Goal: Transaction & Acquisition: Purchase product/service

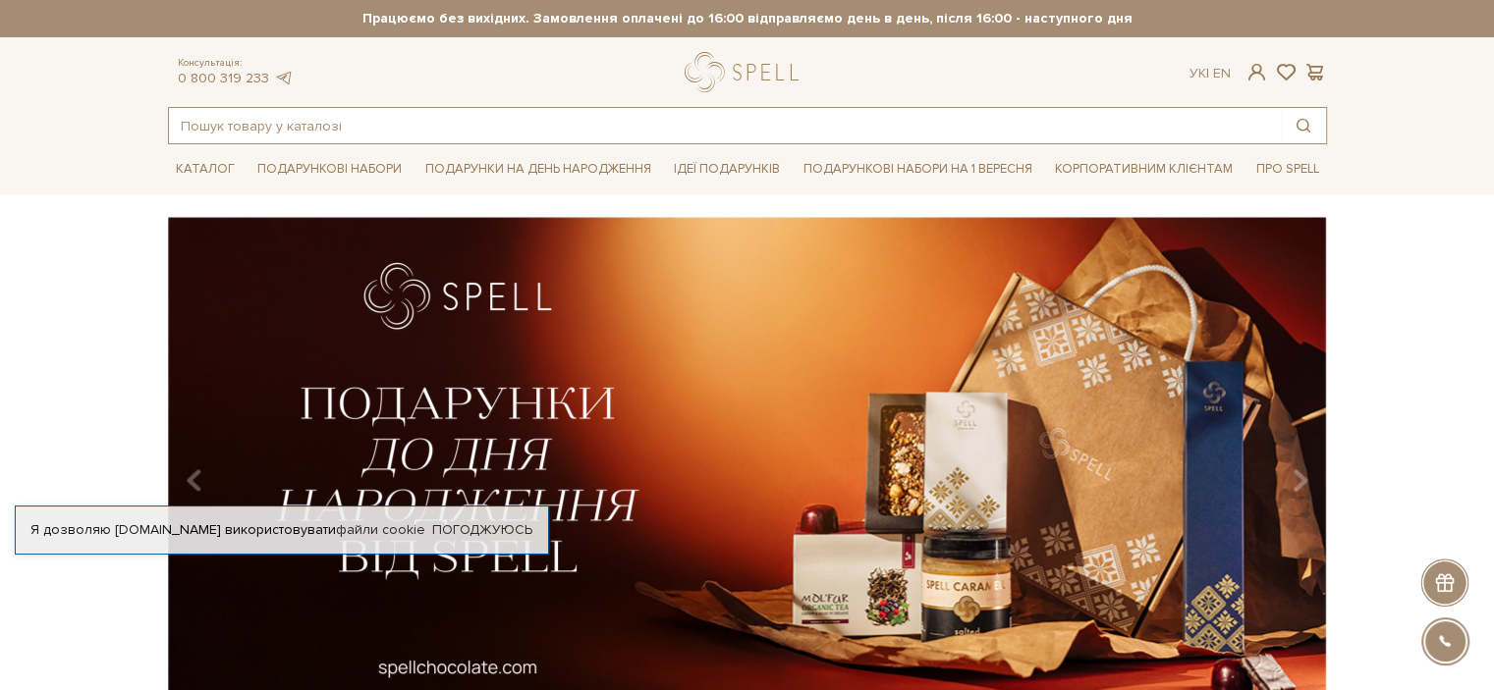
click at [436, 118] on input "text" at bounding box center [725, 125] width 1112 height 35
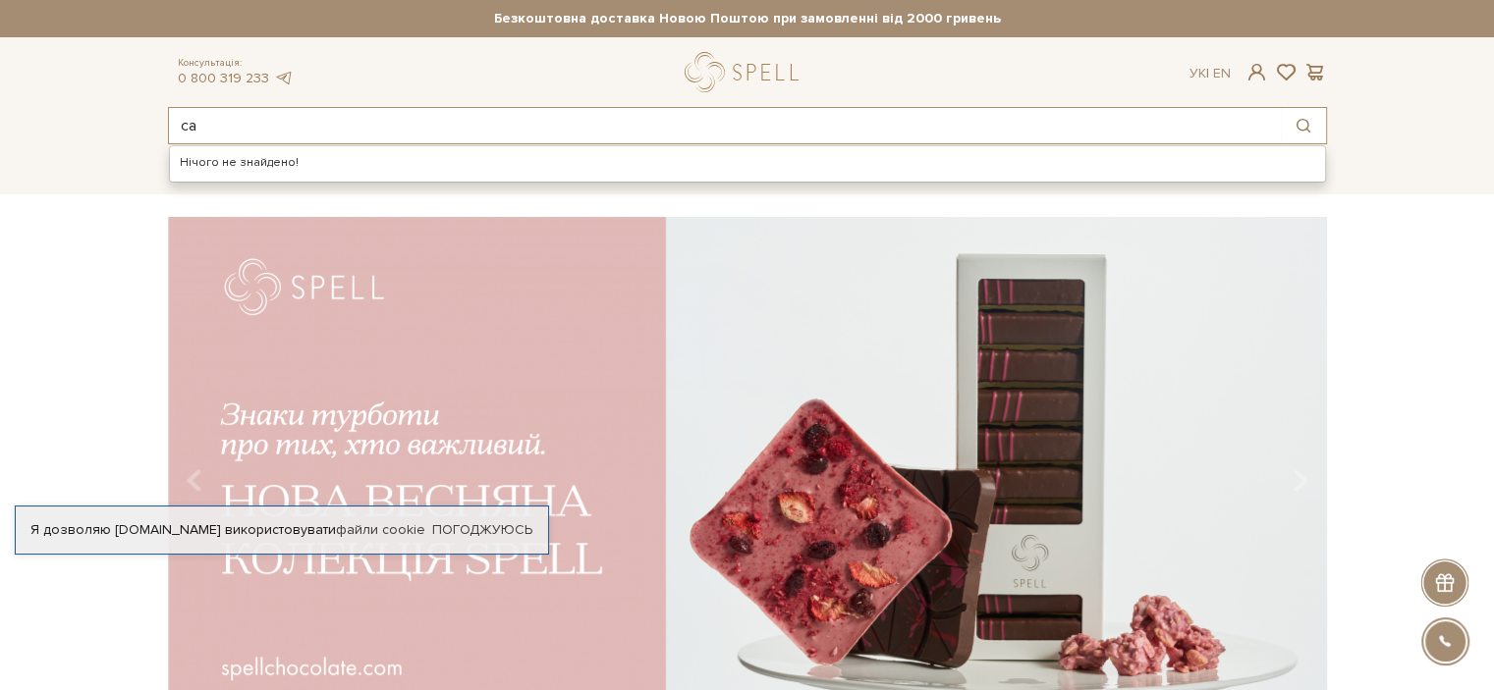
type input "с"
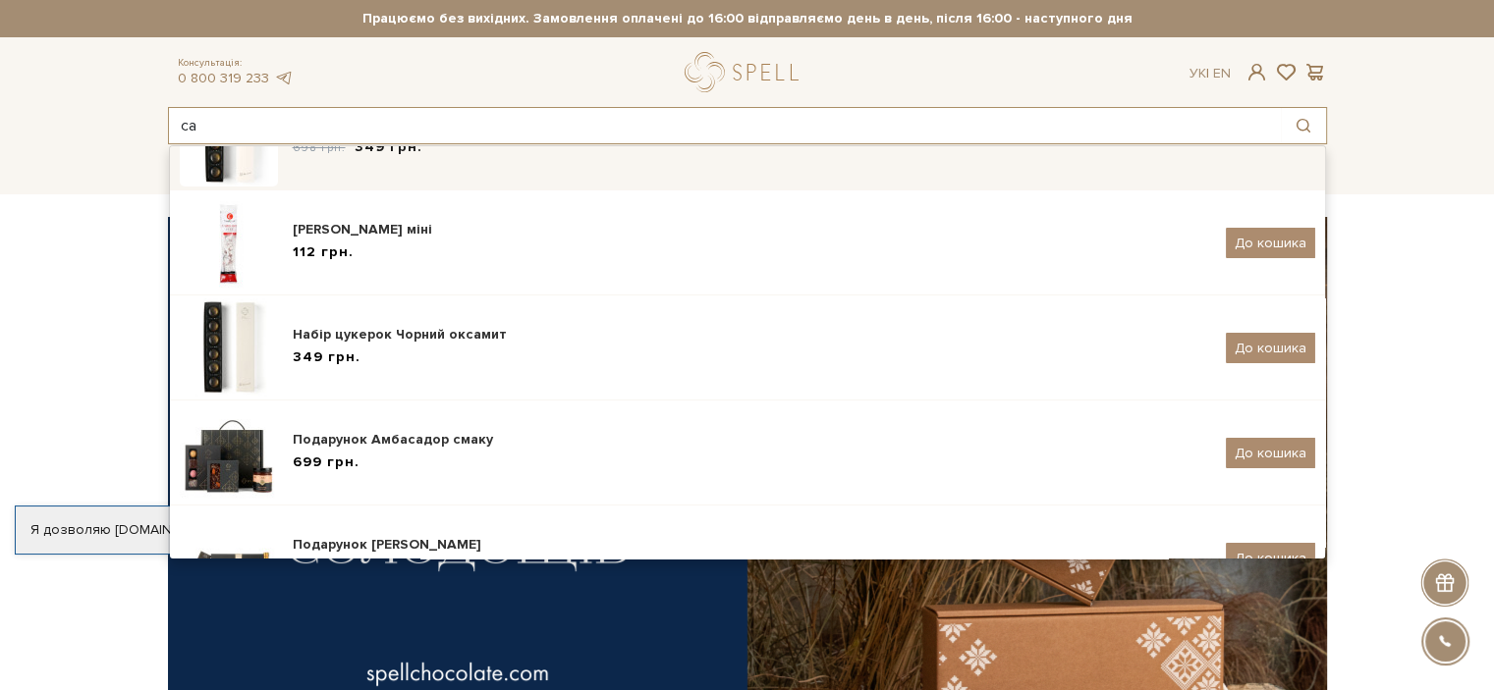
scroll to position [153, 0]
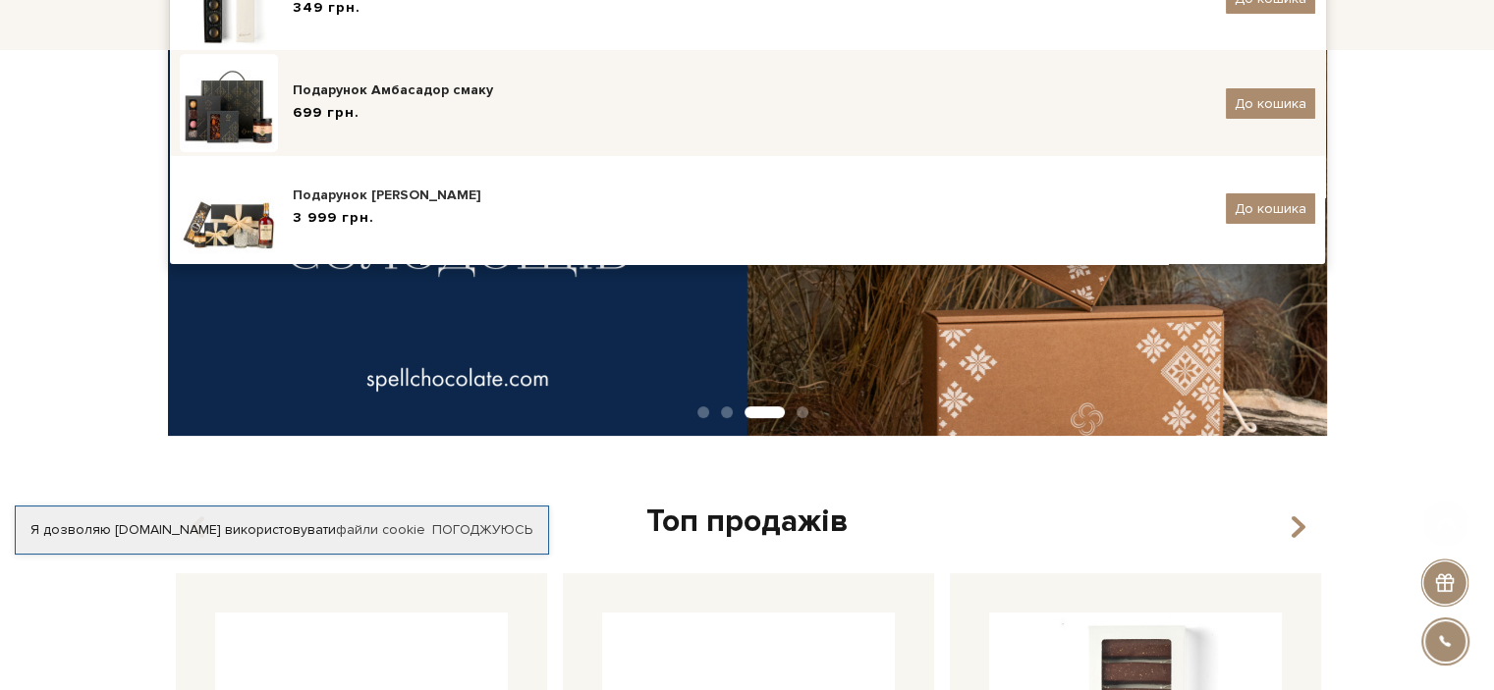
type input "с"
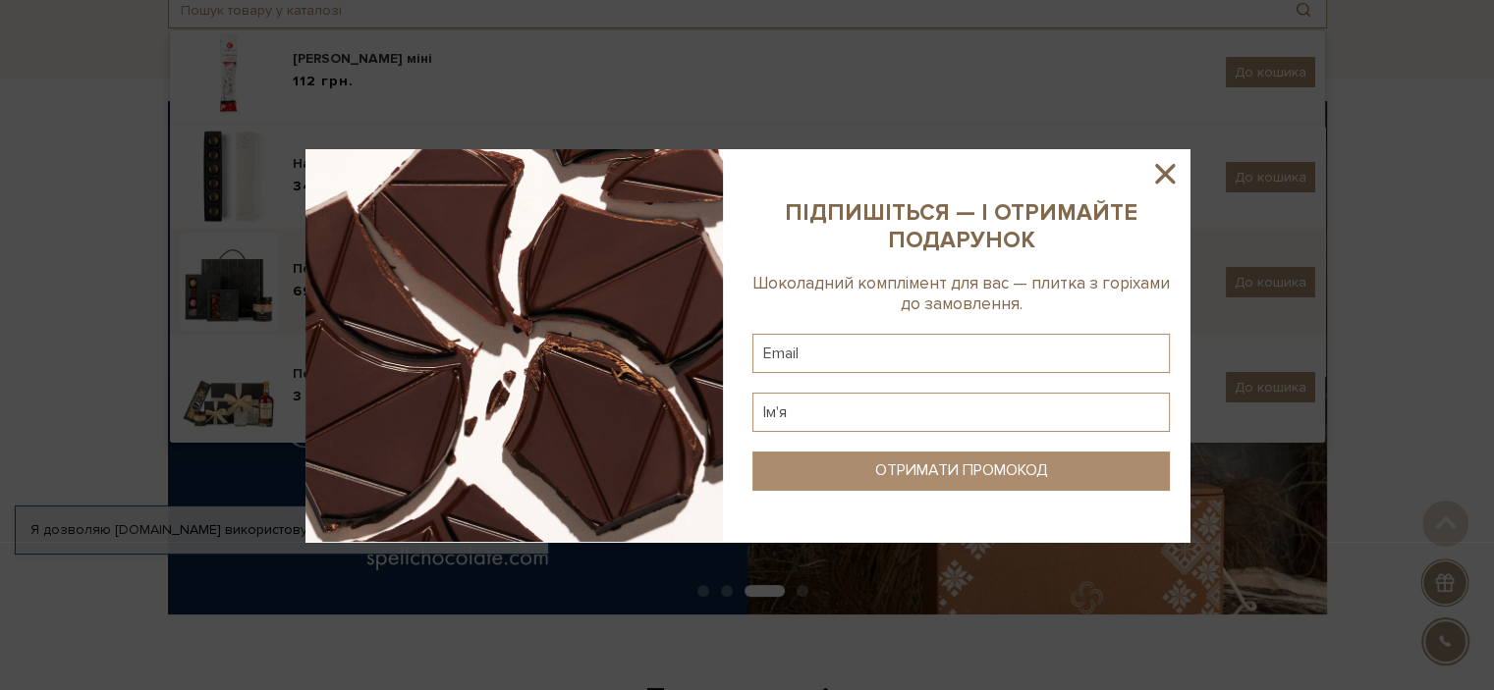
scroll to position [114, 0]
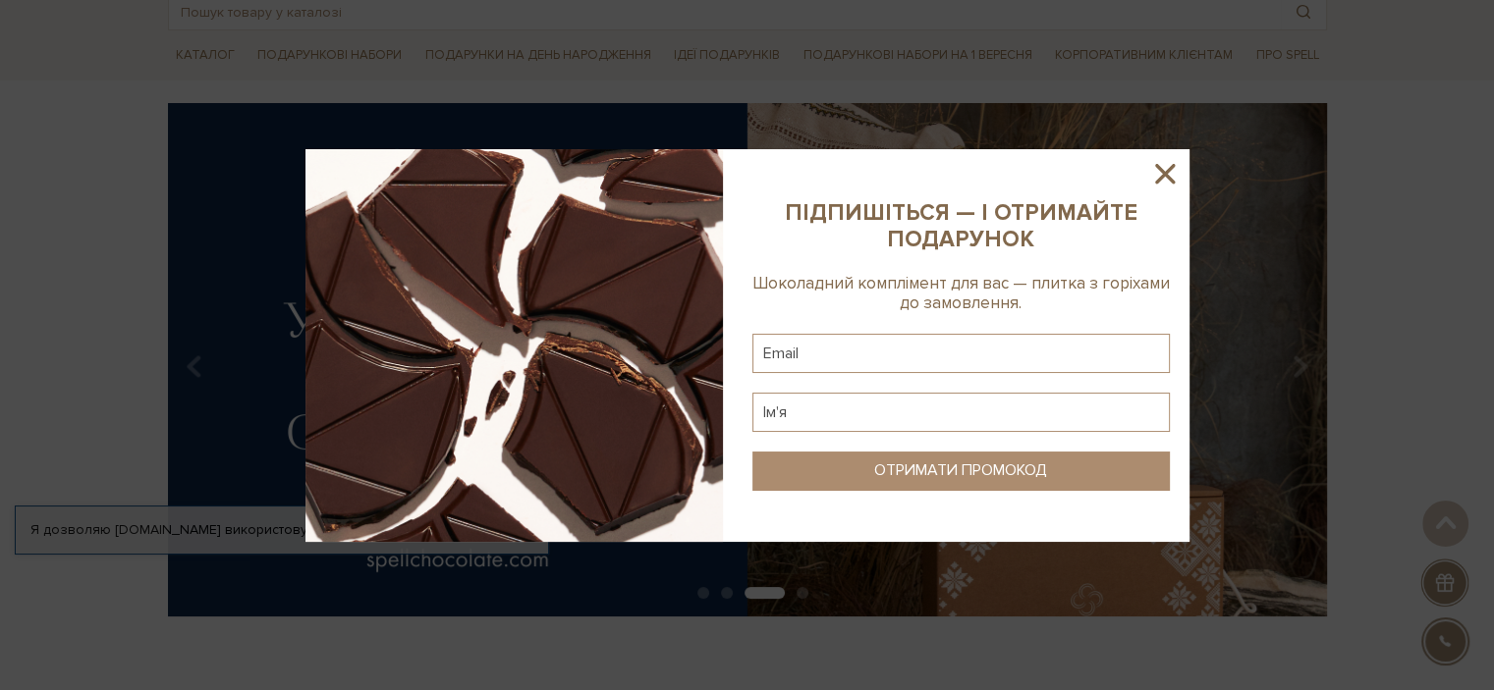
click at [1171, 164] on icon at bounding box center [1165, 174] width 20 height 20
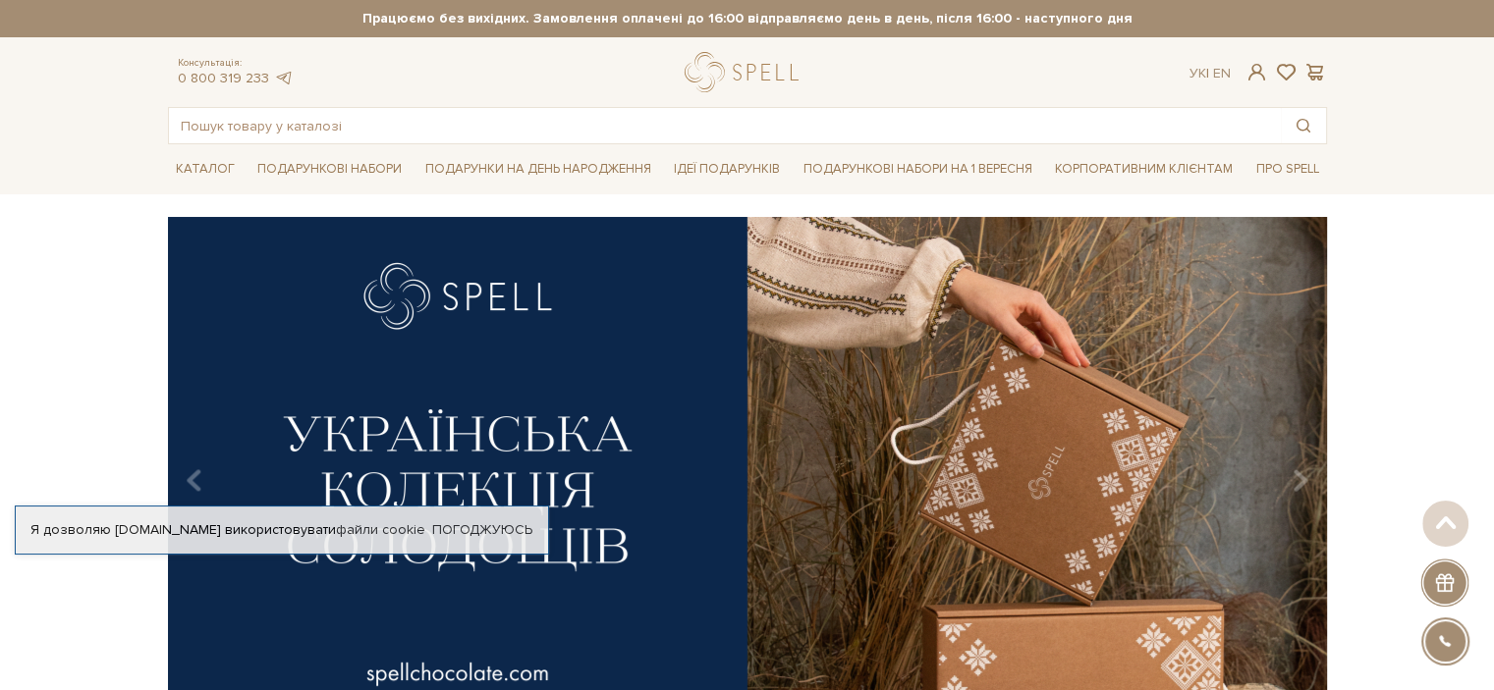
scroll to position [0, 0]
click at [1404, 299] on div "slide 4 of 4" at bounding box center [747, 467] width 1494 height 500
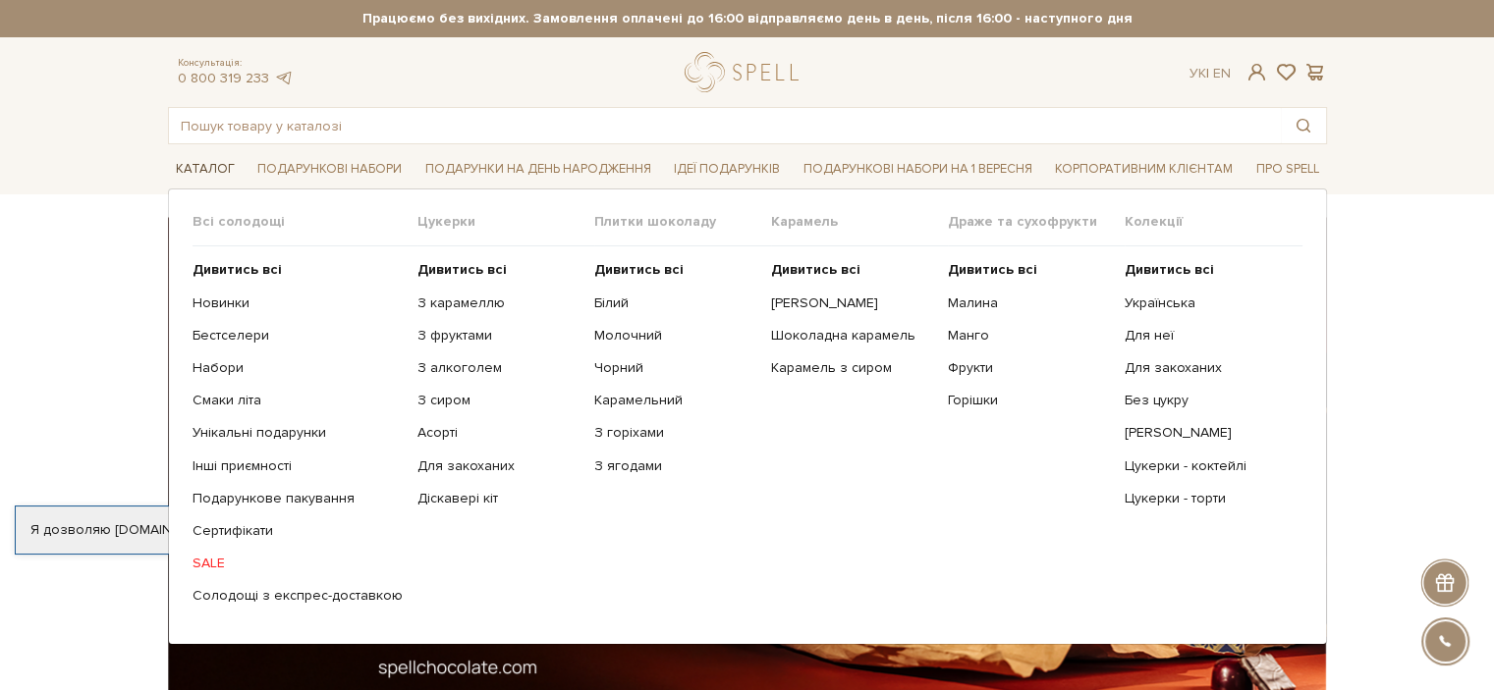
click at [216, 168] on link "Каталог" at bounding box center [205, 169] width 75 height 30
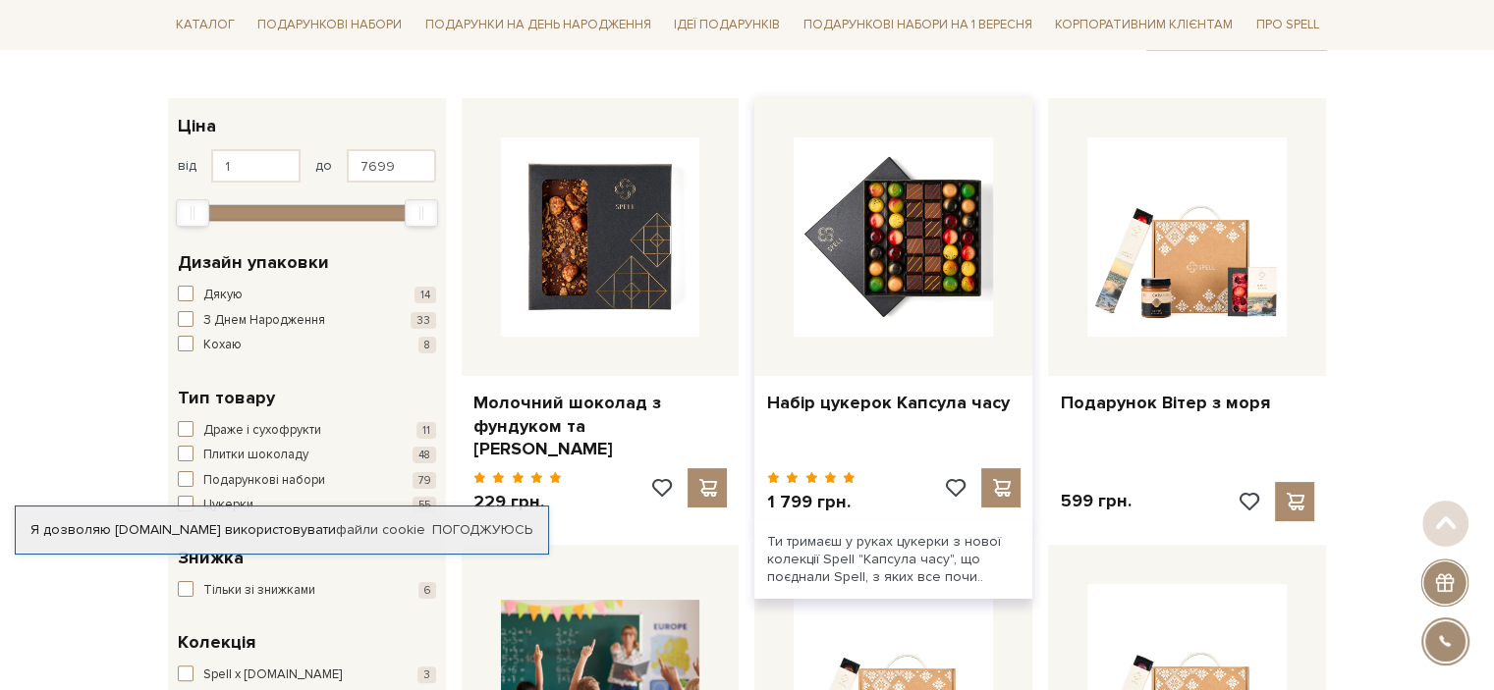
scroll to position [295, 0]
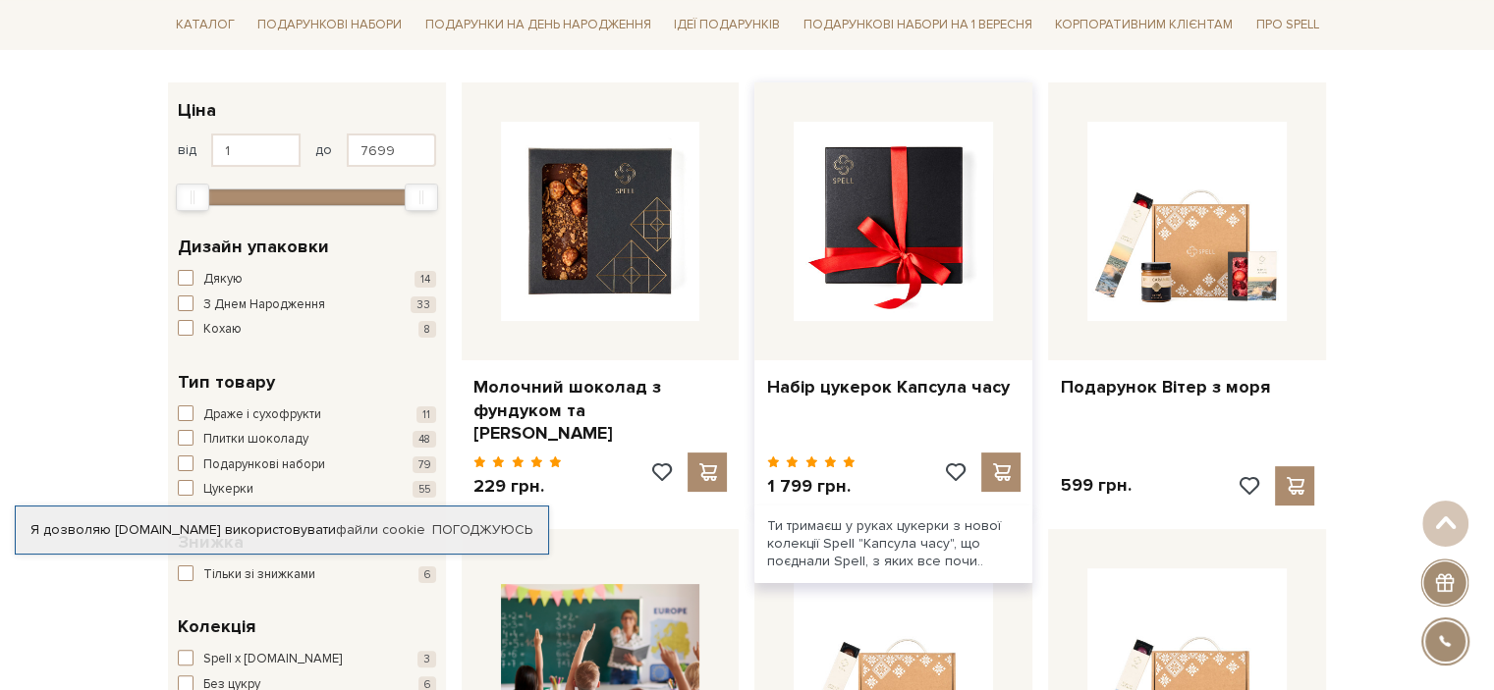
click at [898, 227] on img at bounding box center [893, 221] width 199 height 199
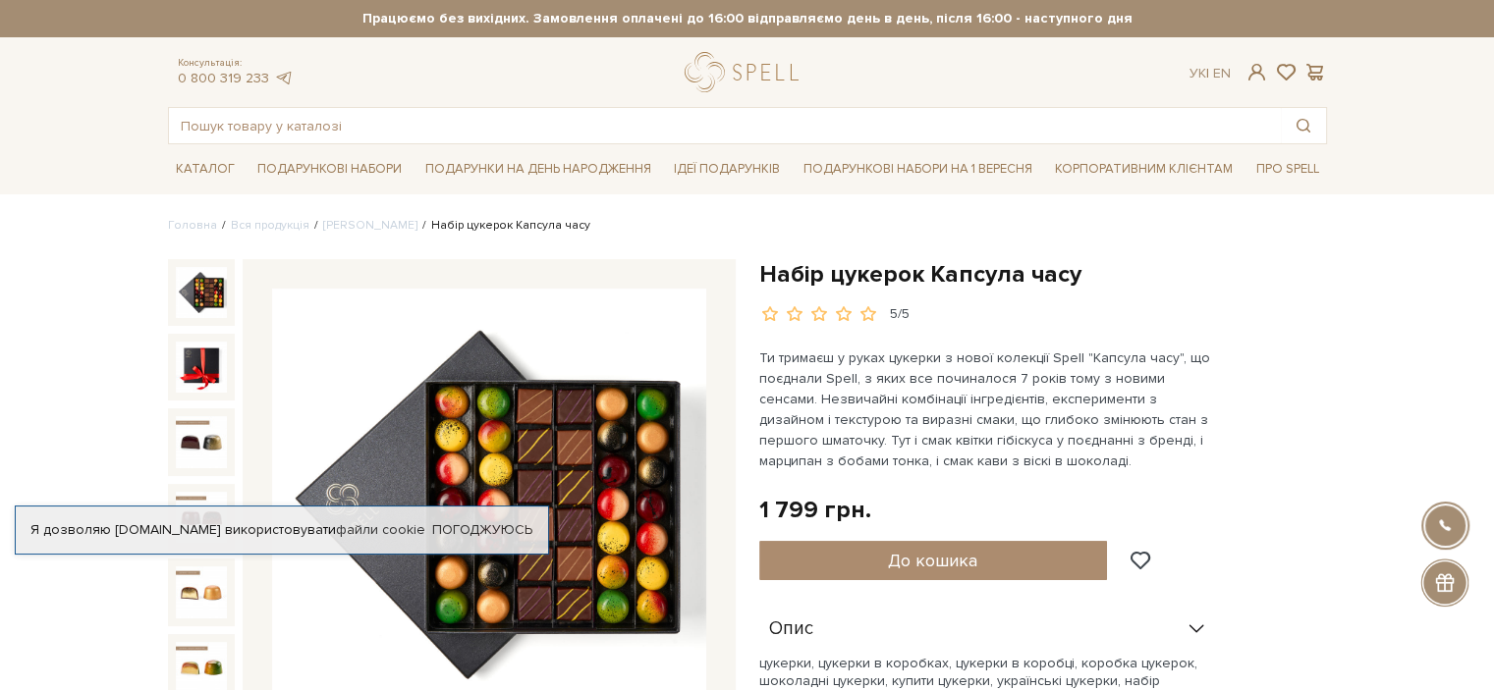
scroll to position [98, 0]
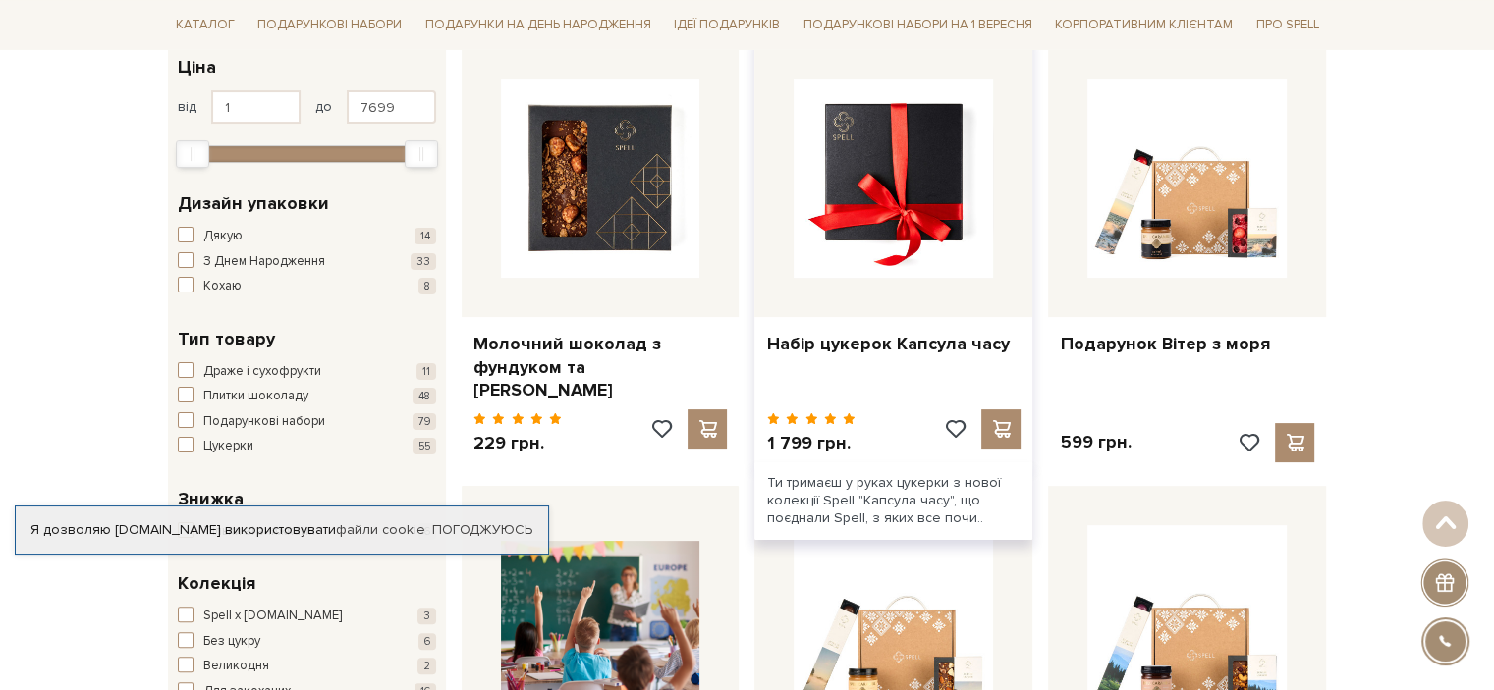
scroll to position [295, 0]
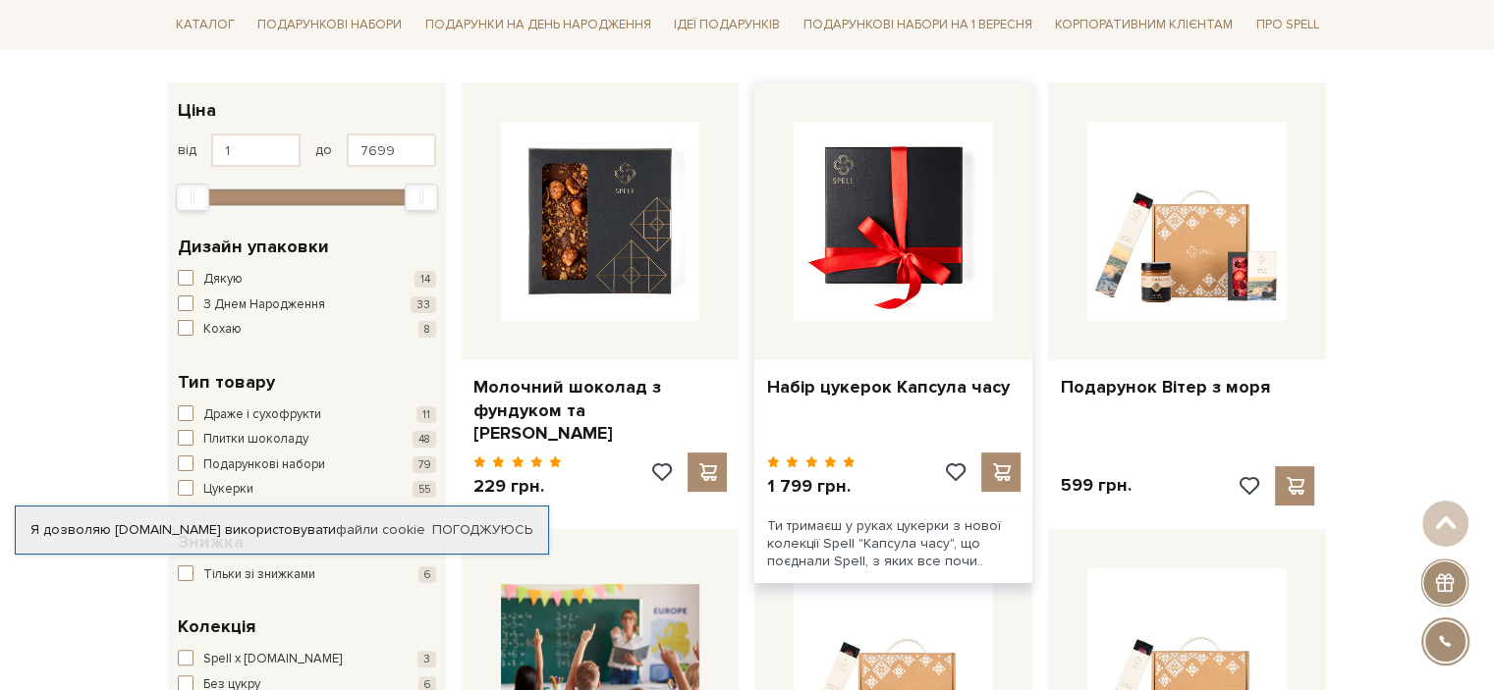
click at [928, 234] on img at bounding box center [893, 221] width 199 height 199
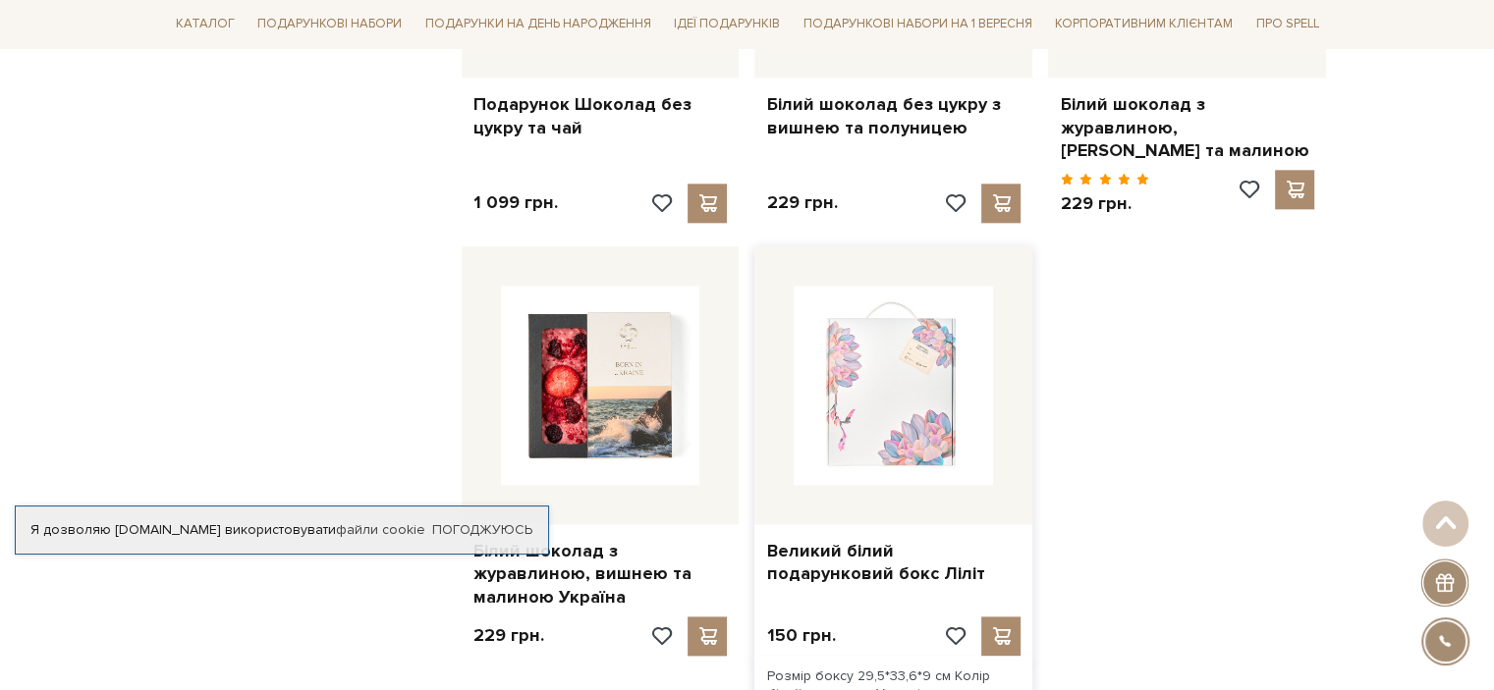
scroll to position [2652, 0]
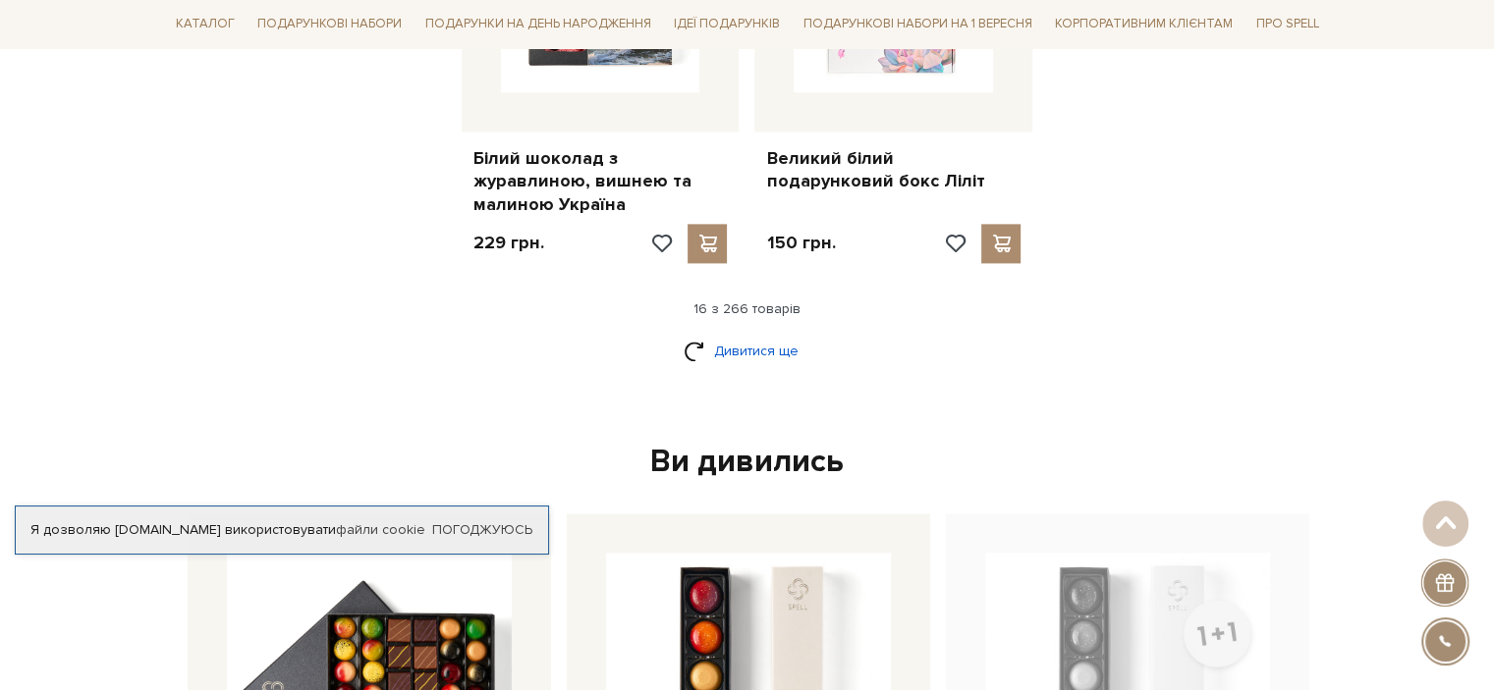
click at [756, 334] on link "Дивитися ще" at bounding box center [748, 351] width 128 height 34
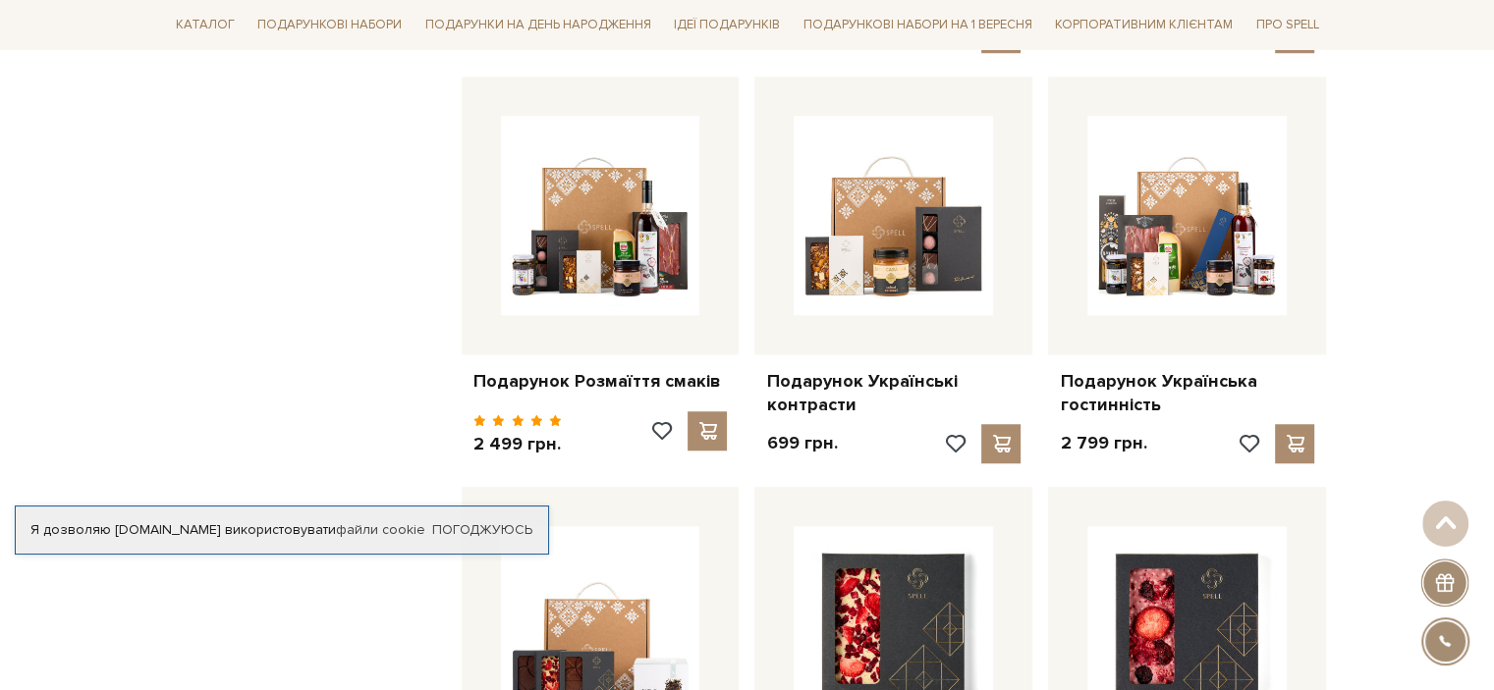
scroll to position [1080, 0]
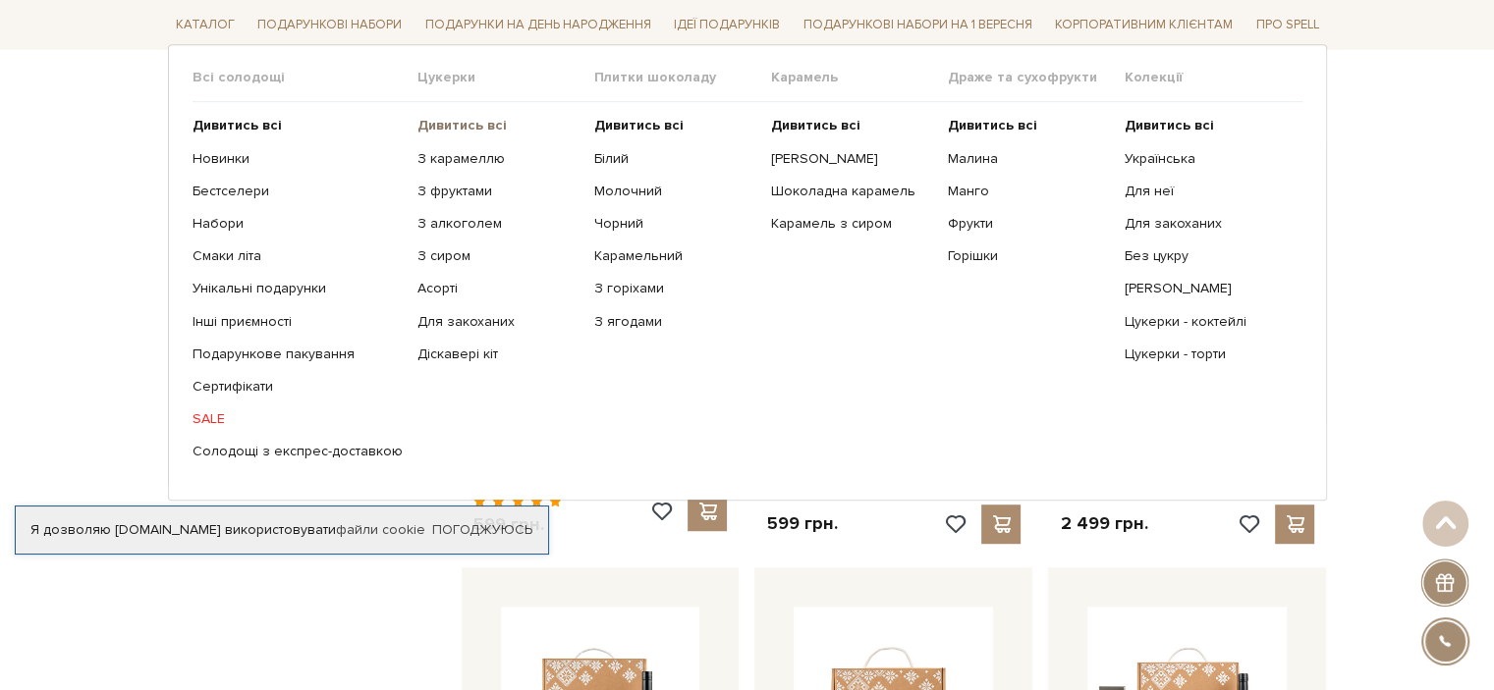
click at [471, 121] on b "Дивитись всі" at bounding box center [461, 125] width 89 height 17
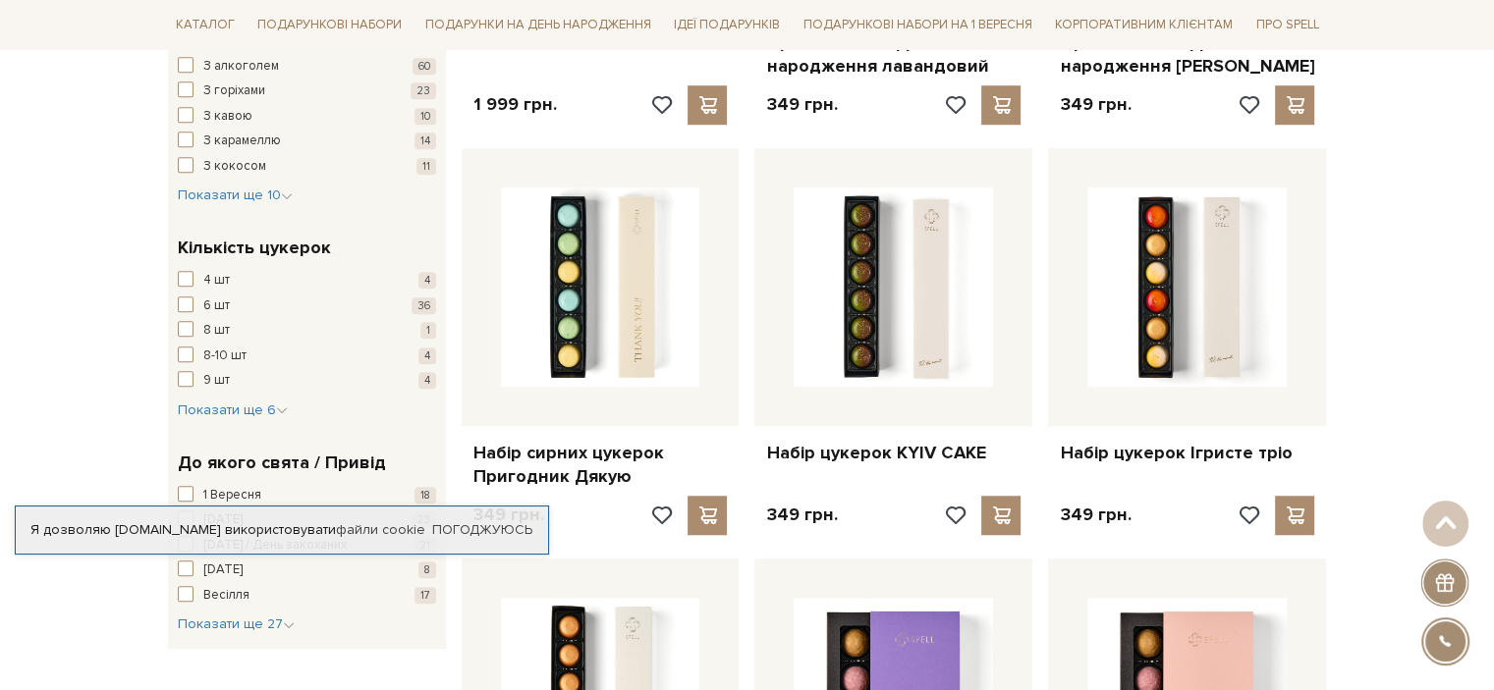
scroll to position [1571, 0]
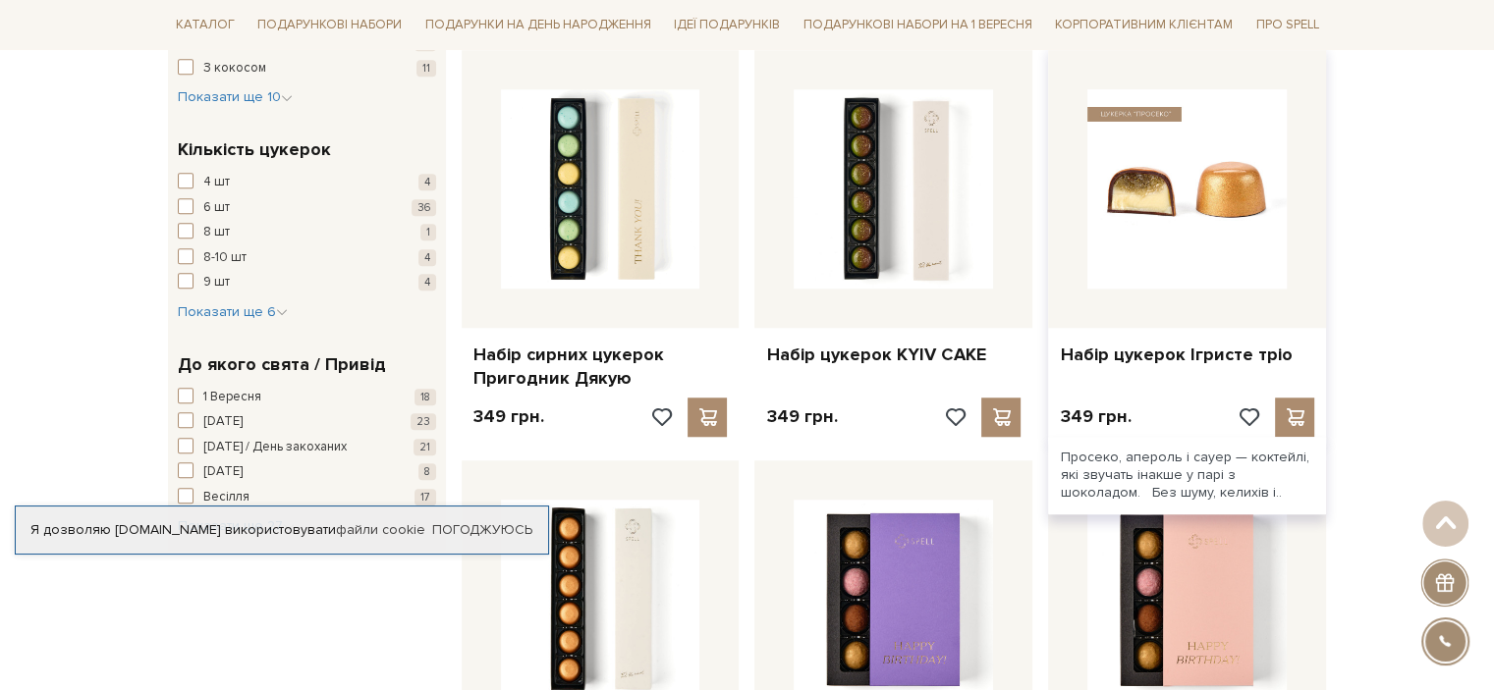
click at [1178, 203] on img at bounding box center [1186, 188] width 199 height 199
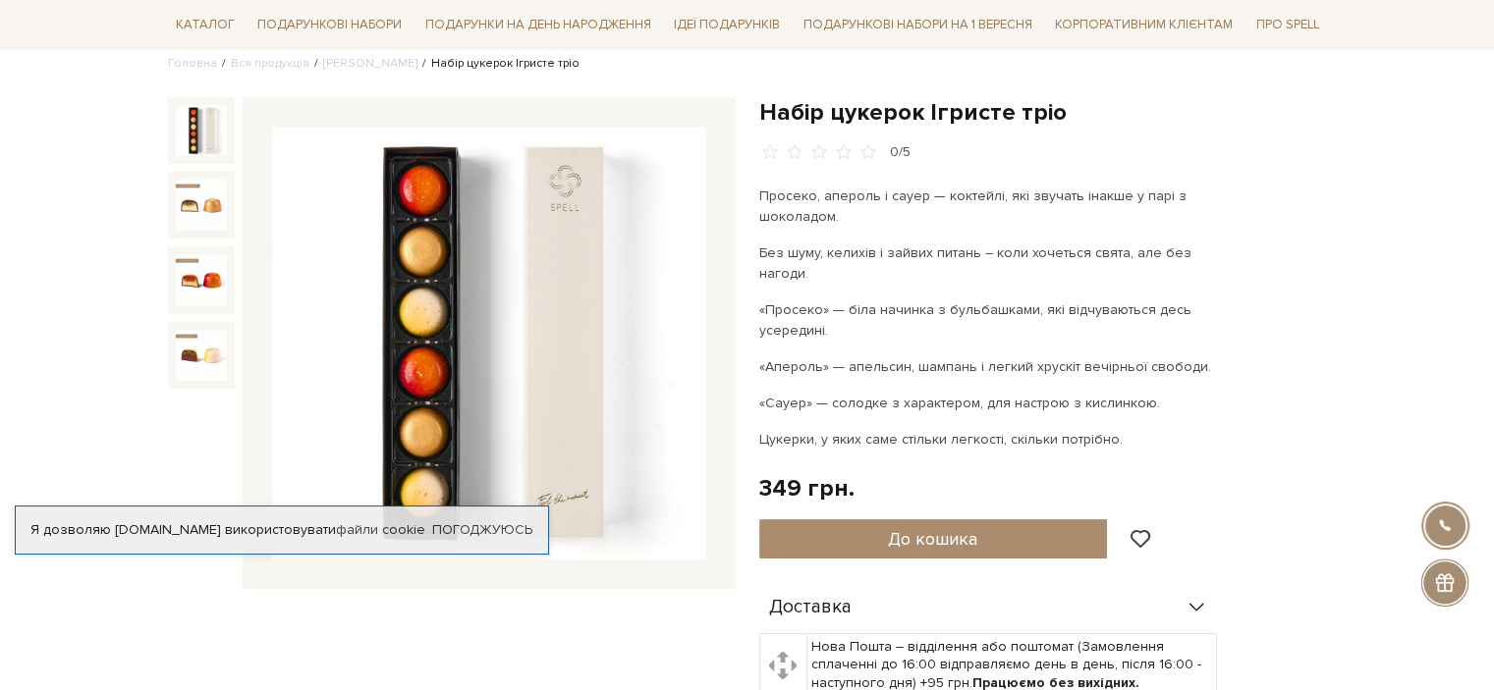
scroll to position [196, 0]
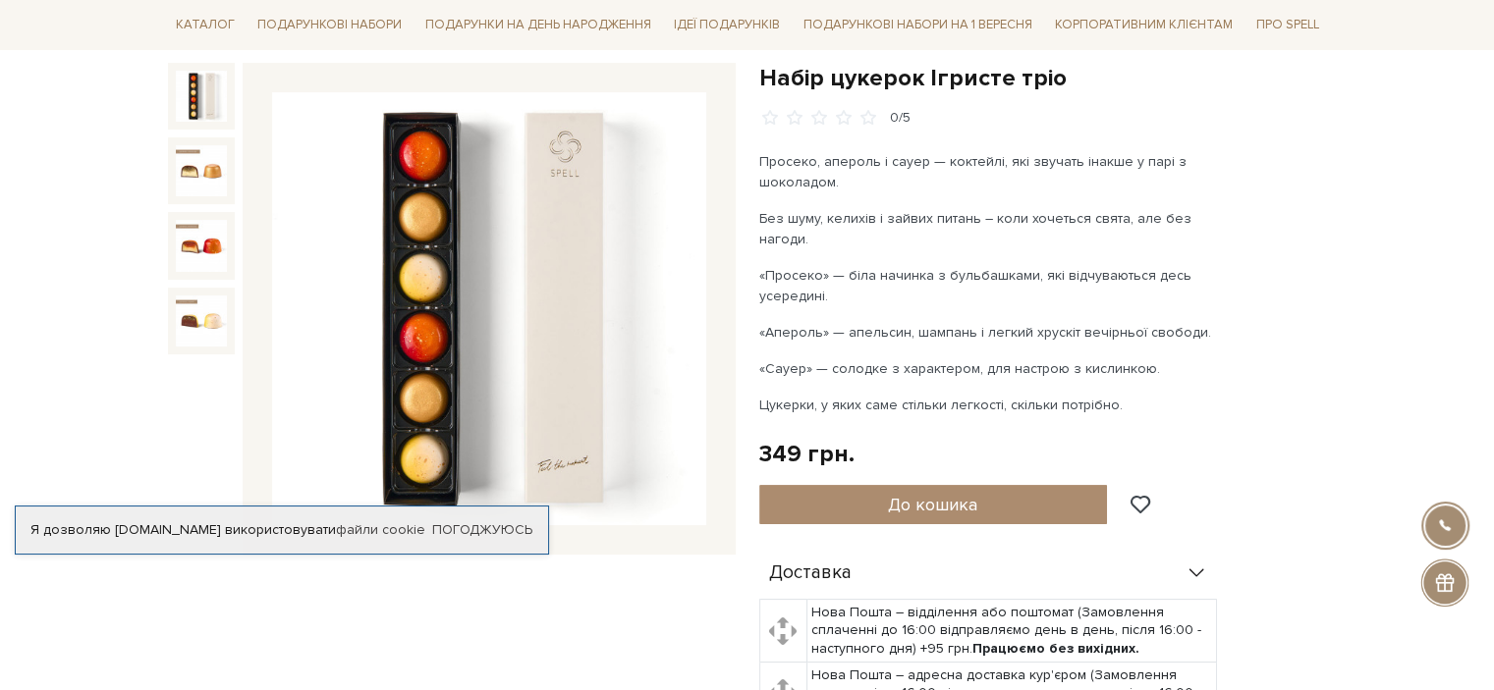
click at [440, 288] on img at bounding box center [489, 309] width 434 height 434
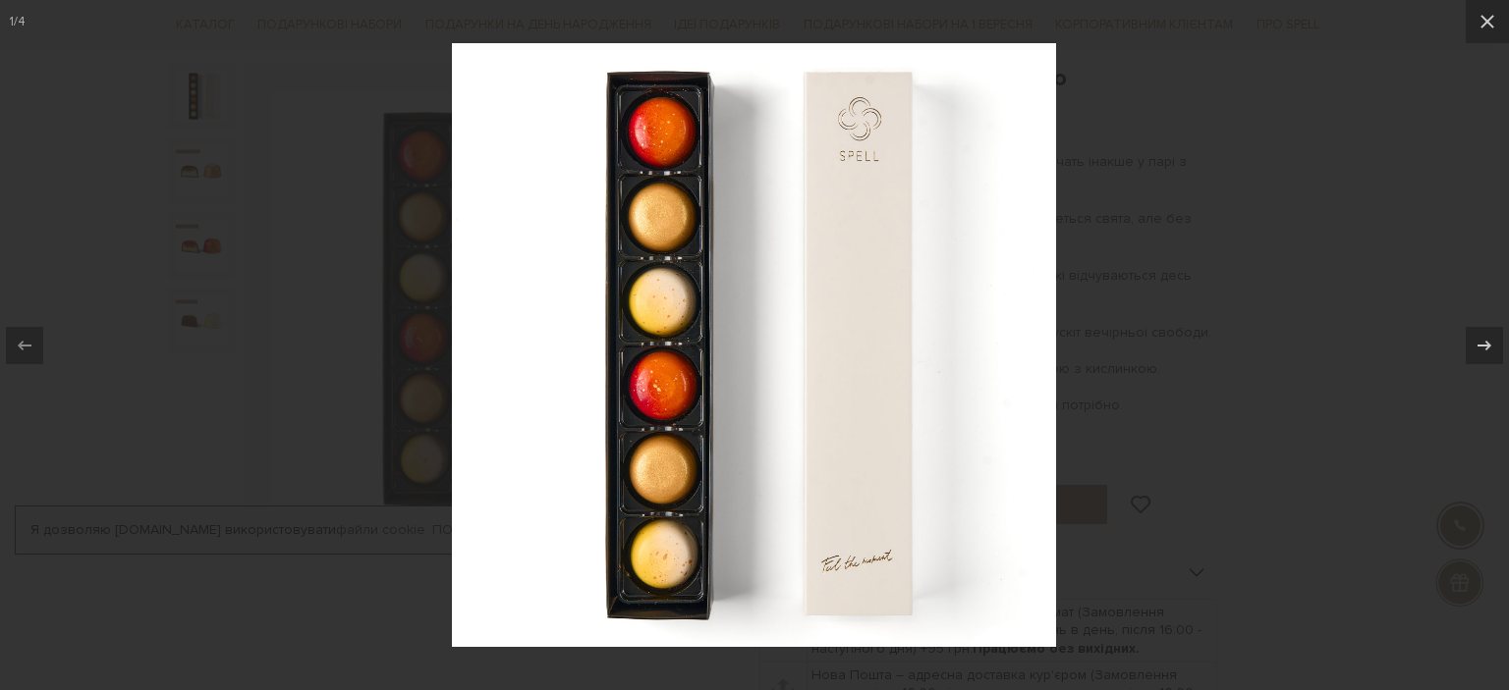
click at [672, 303] on img at bounding box center [754, 345] width 604 height 604
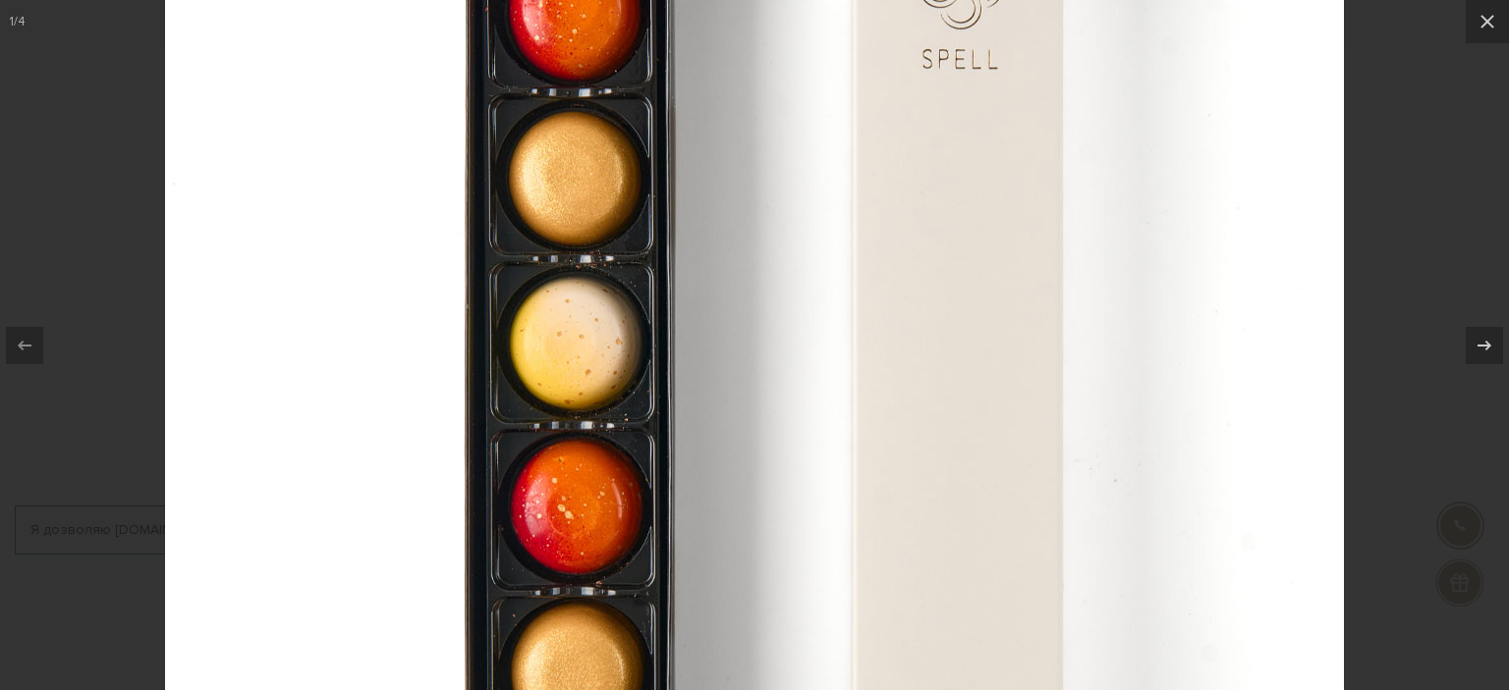
drag, startPoint x: 709, startPoint y: 369, endPoint x: 730, endPoint y: 396, distance: 33.6
click at [730, 396] on img at bounding box center [754, 428] width 1179 height 1179
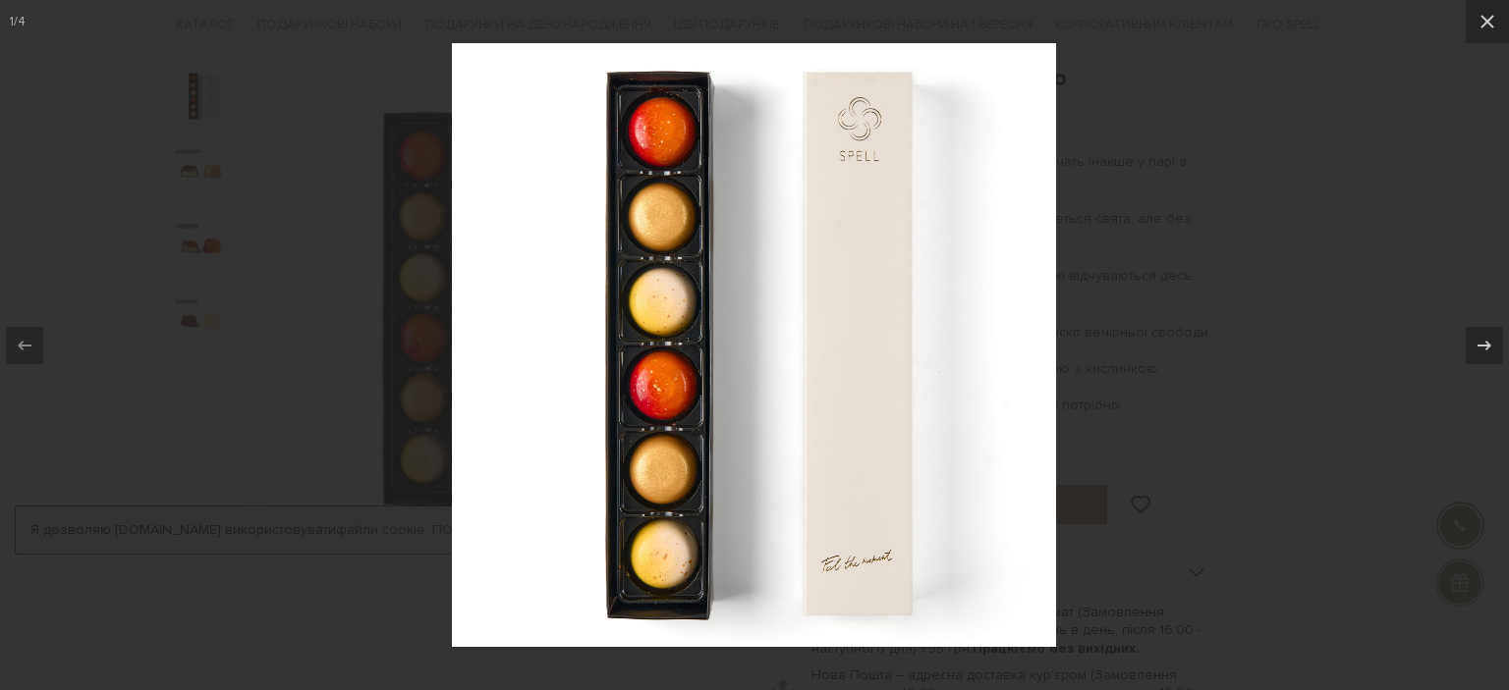
click at [1275, 323] on div at bounding box center [754, 345] width 1509 height 690
